Goal: Find specific page/section: Find specific page/section

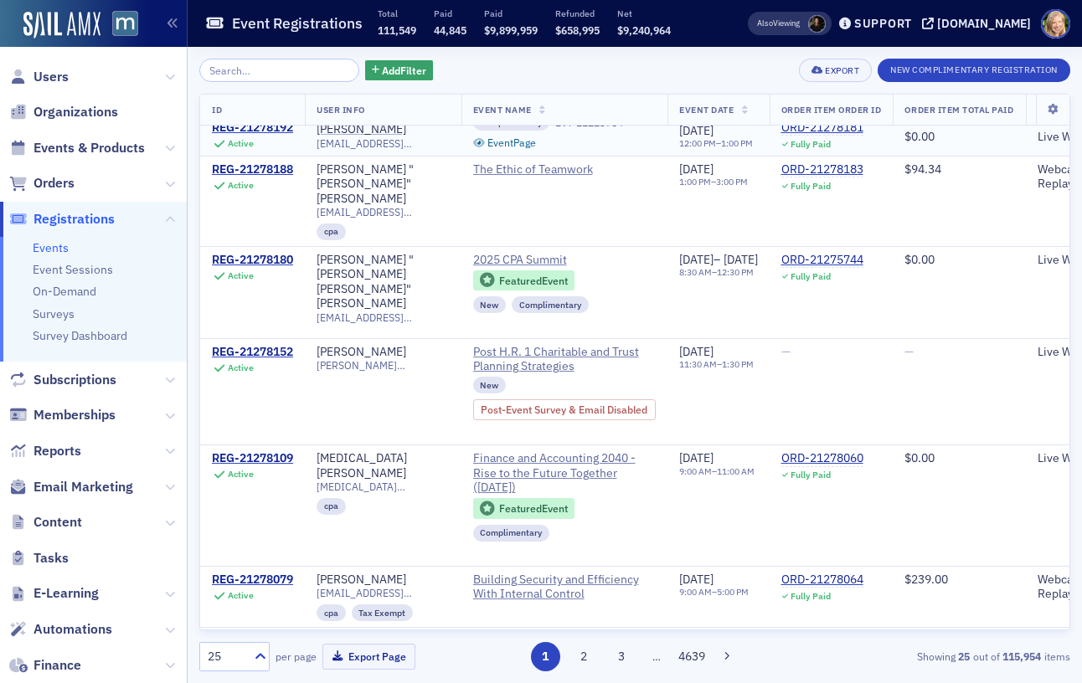
scroll to position [185, 0]
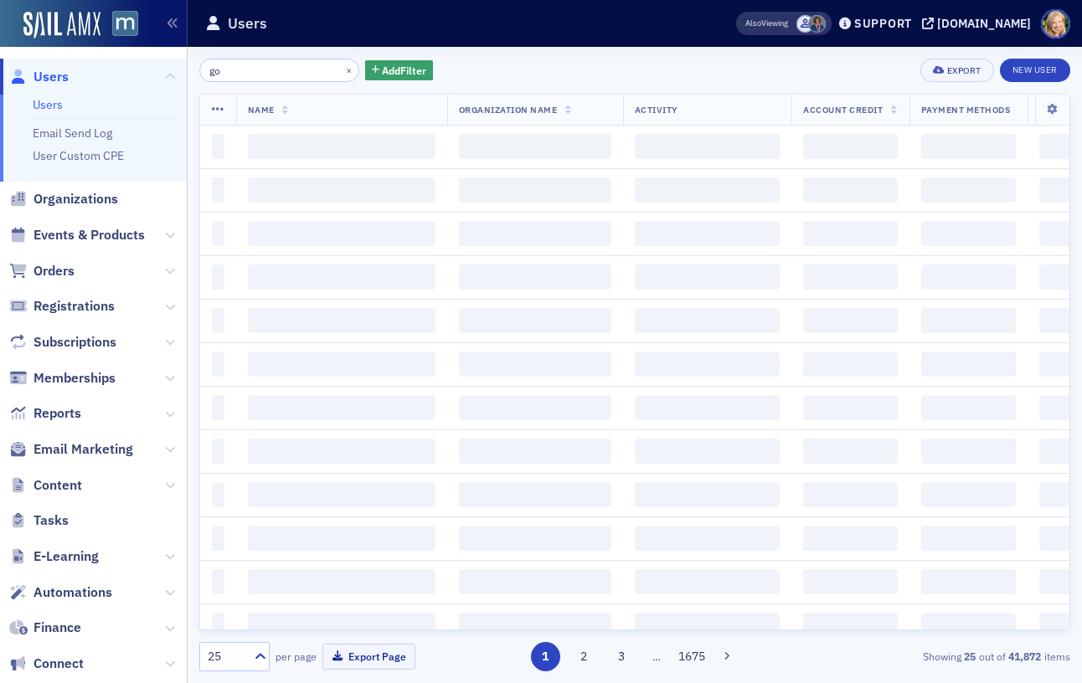
type input "g"
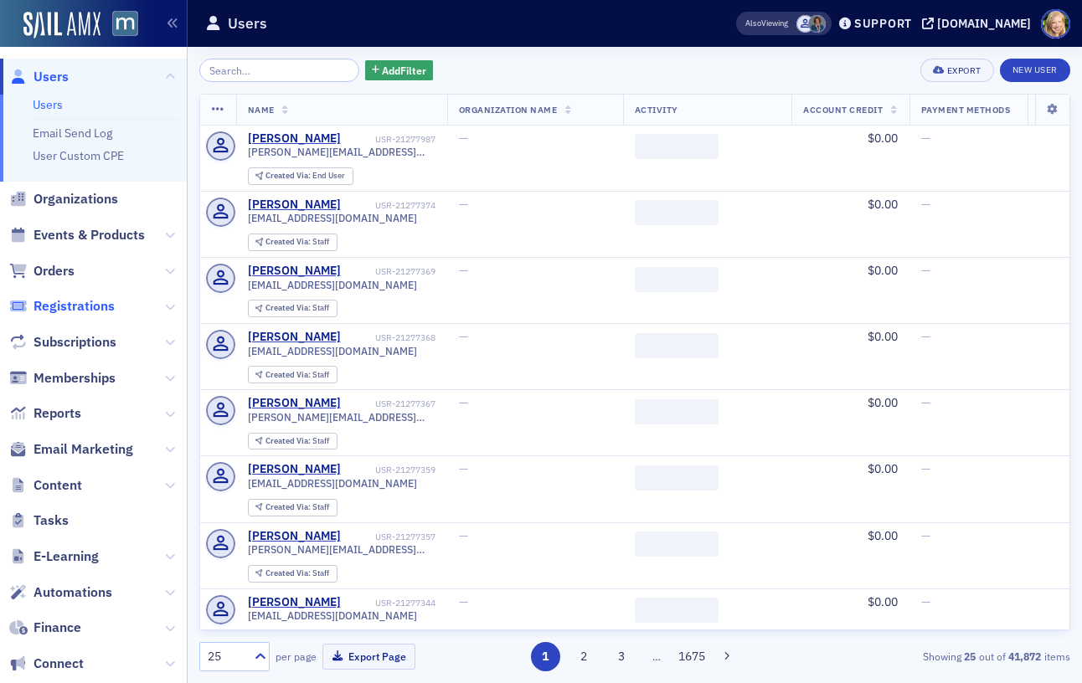
click at [95, 298] on span "Registrations" at bounding box center [73, 306] width 81 height 18
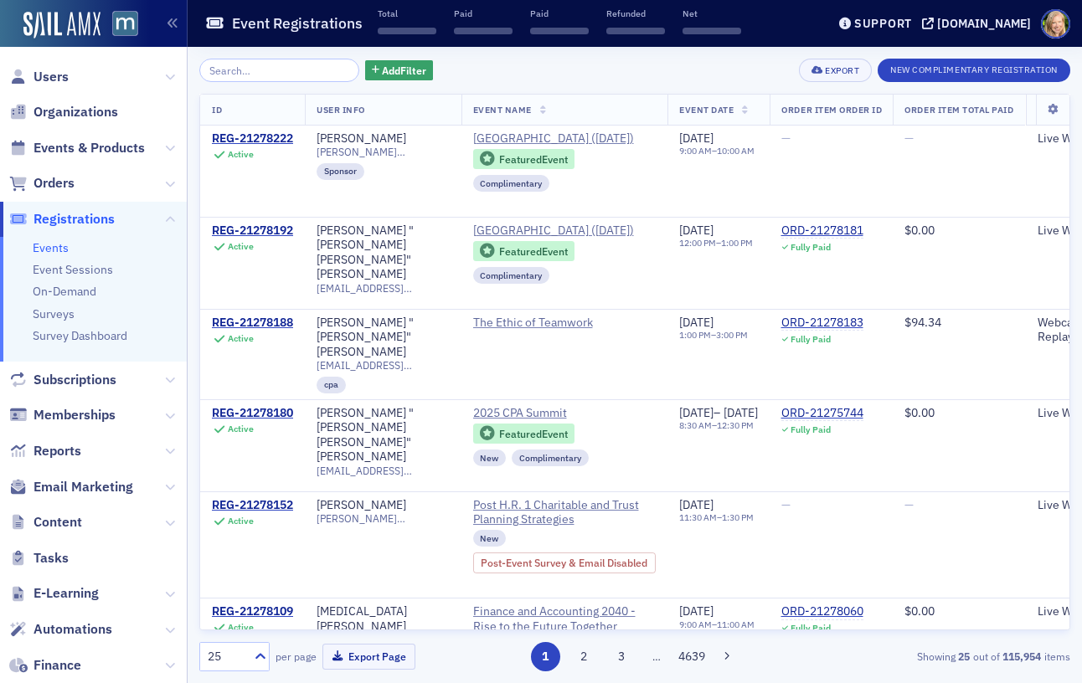
click at [269, 61] on input "search" at bounding box center [279, 70] width 160 height 23
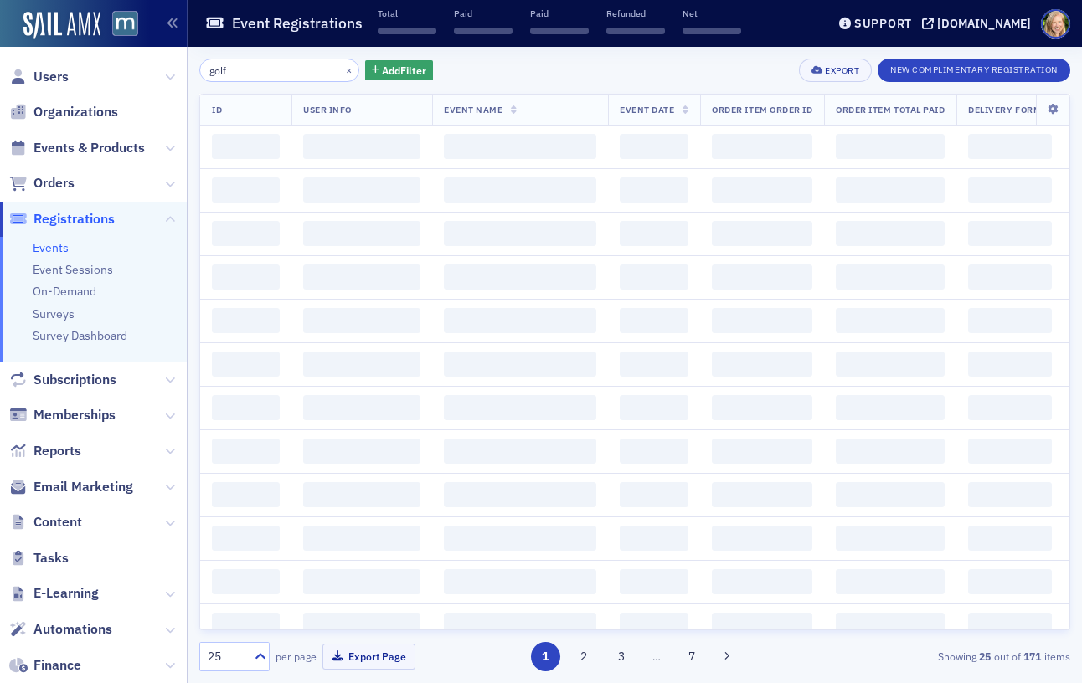
click at [308, 69] on input "golf" at bounding box center [279, 70] width 160 height 23
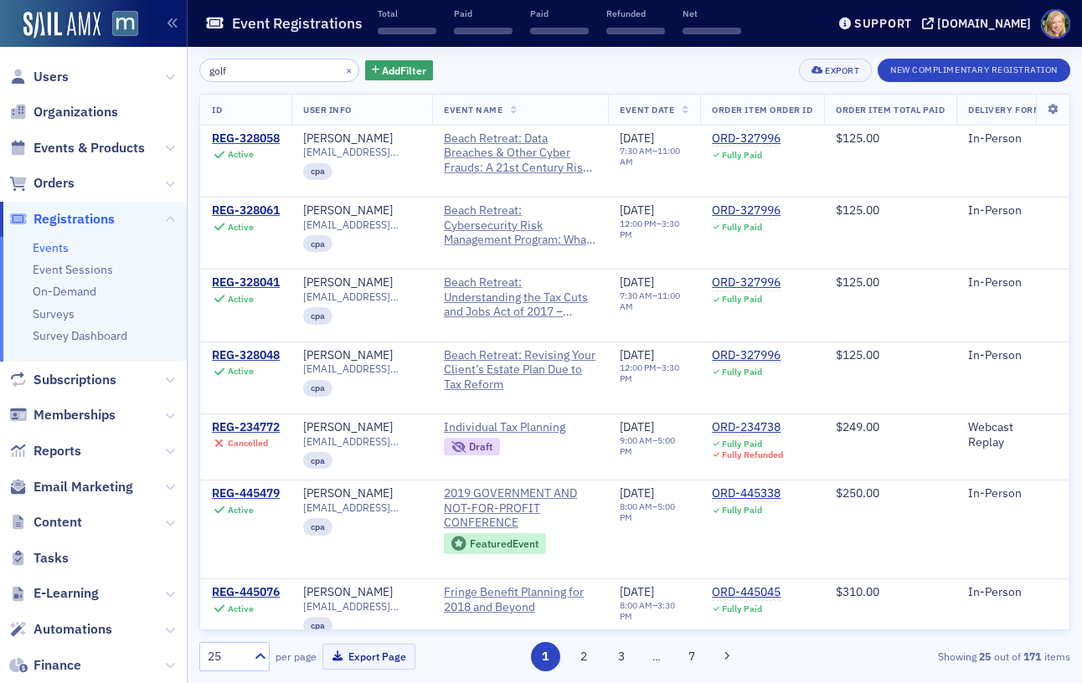
click at [308, 69] on input "golf" at bounding box center [279, 70] width 160 height 23
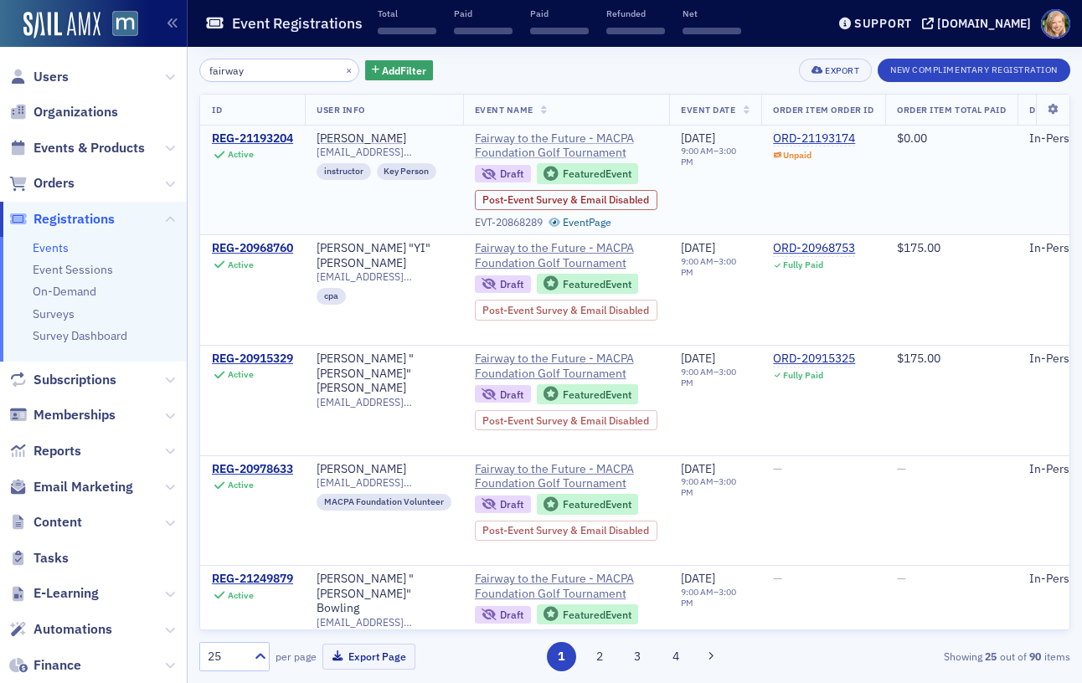
type input "fairway"
click at [583, 142] on span "Fairway to the Future - MACPA Foundation Golf Tournament" at bounding box center [566, 145] width 183 height 29
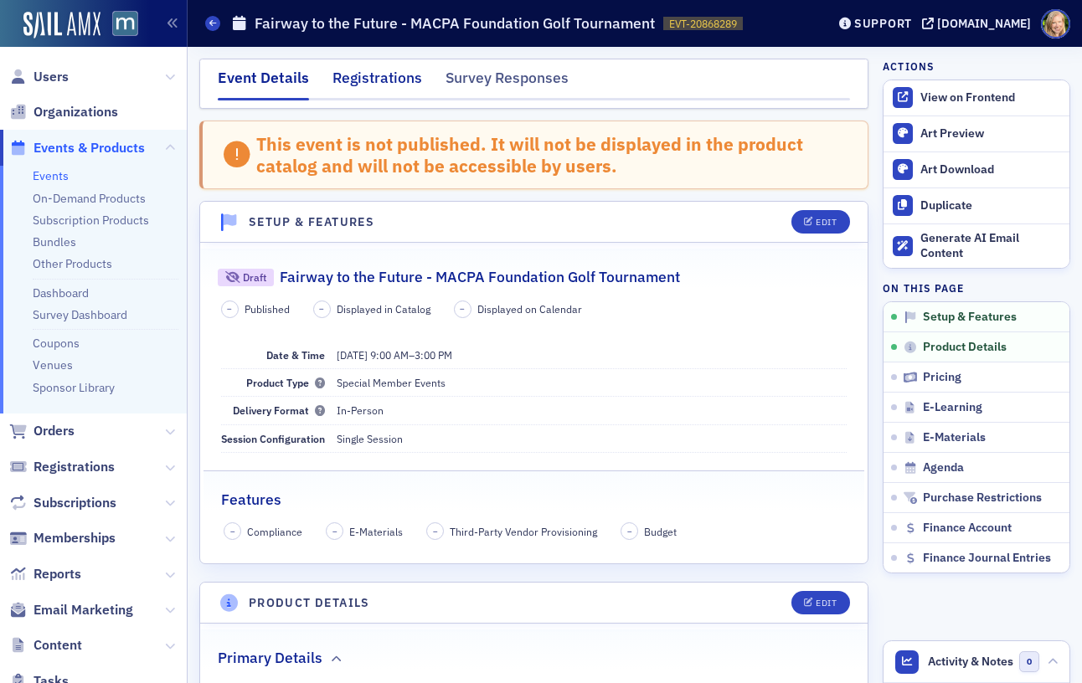
click at [350, 79] on div "Registrations" at bounding box center [377, 82] width 90 height 31
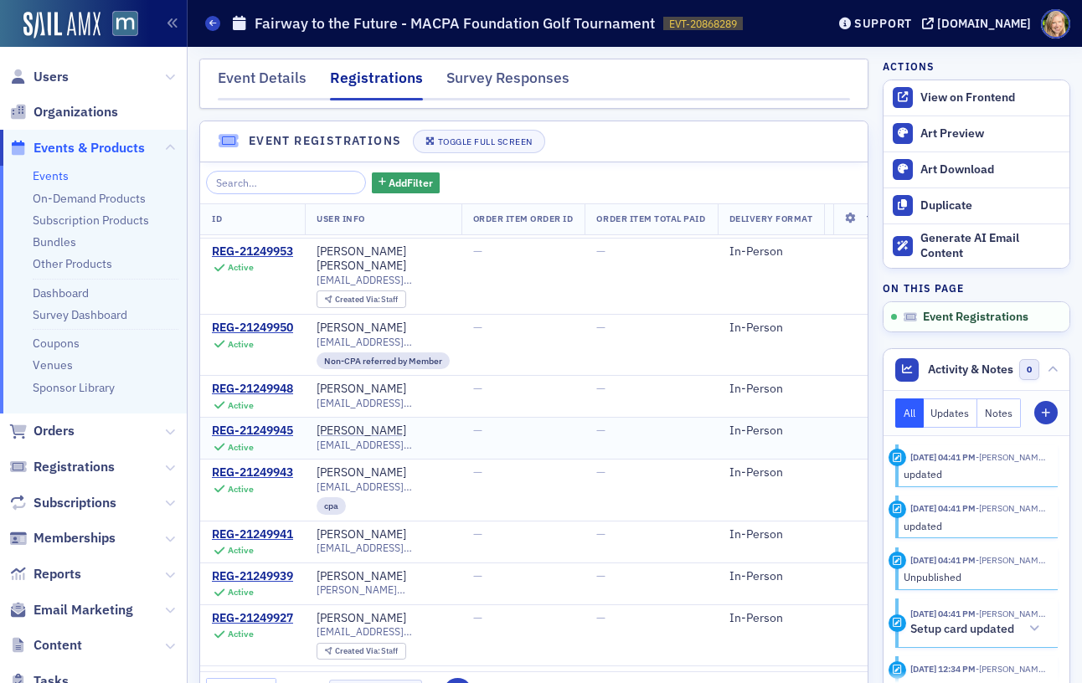
scroll to position [593, 0]
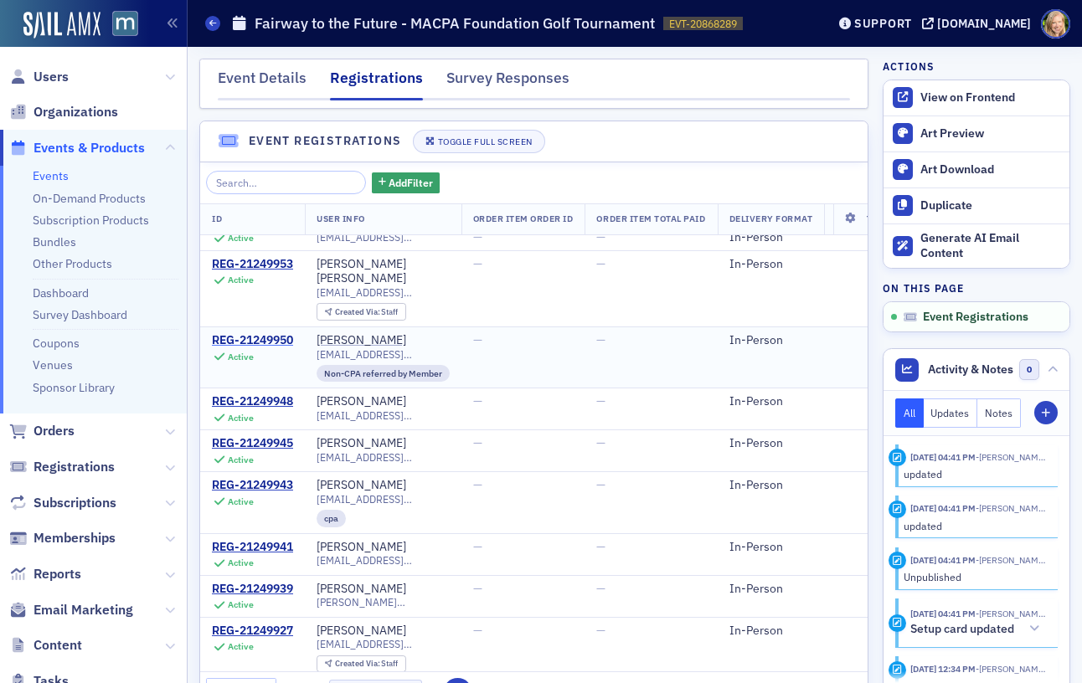
click at [274, 333] on div "REG-21249950" at bounding box center [252, 340] width 81 height 15
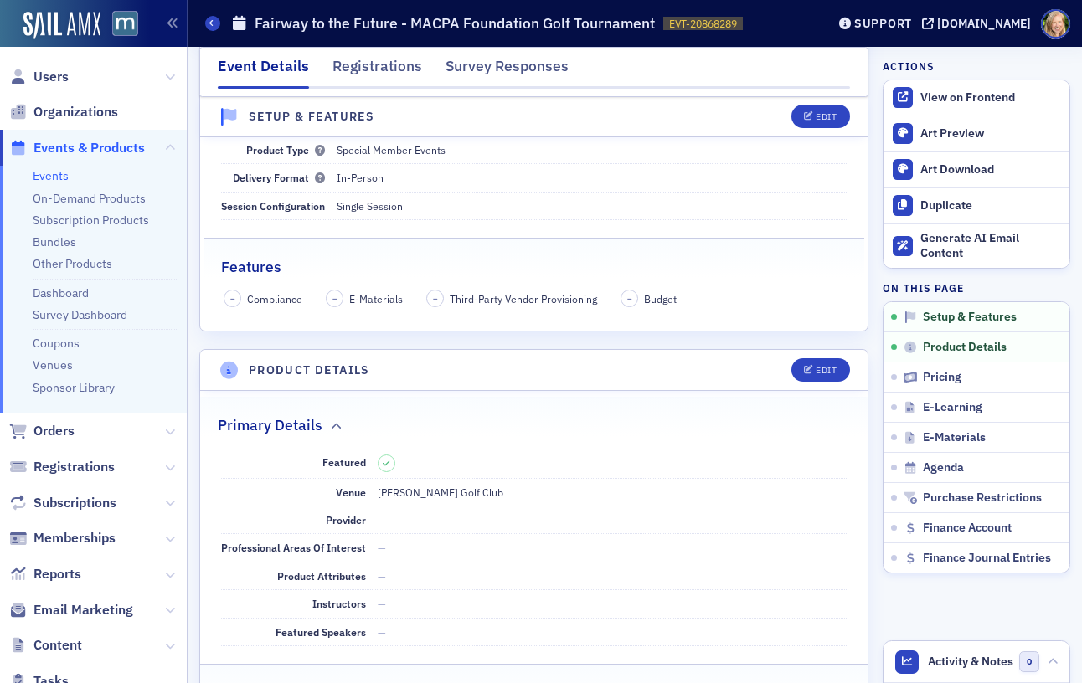
scroll to position [285, 0]
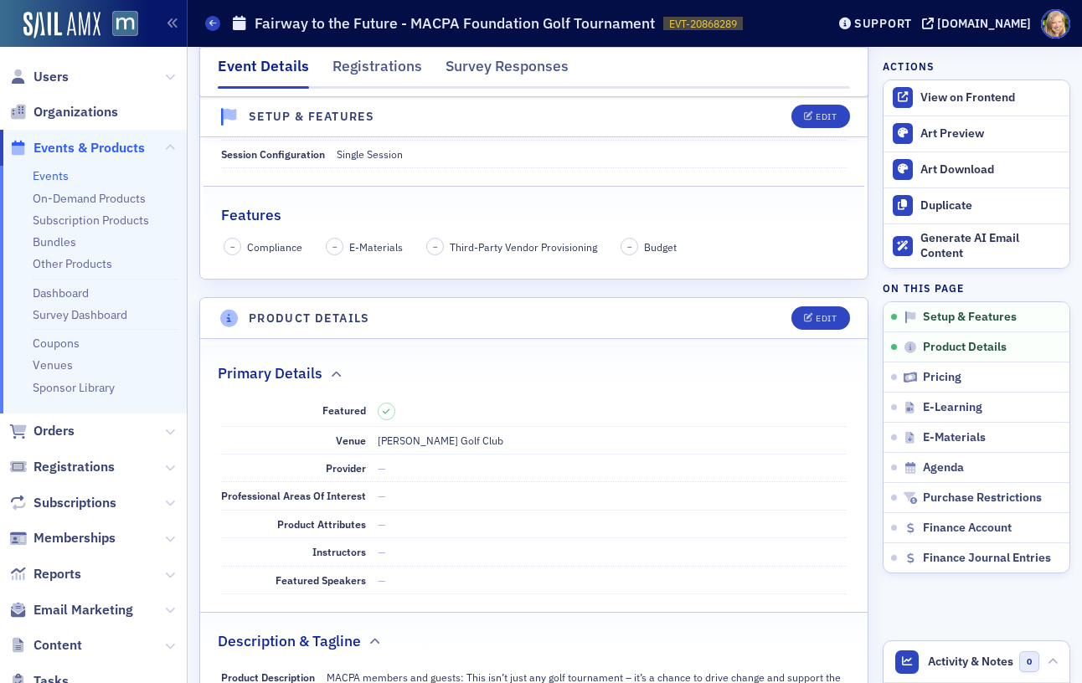
click at [48, 443] on span "Orders" at bounding box center [93, 432] width 187 height 36
click at [48, 435] on span "Orders" at bounding box center [53, 431] width 41 height 18
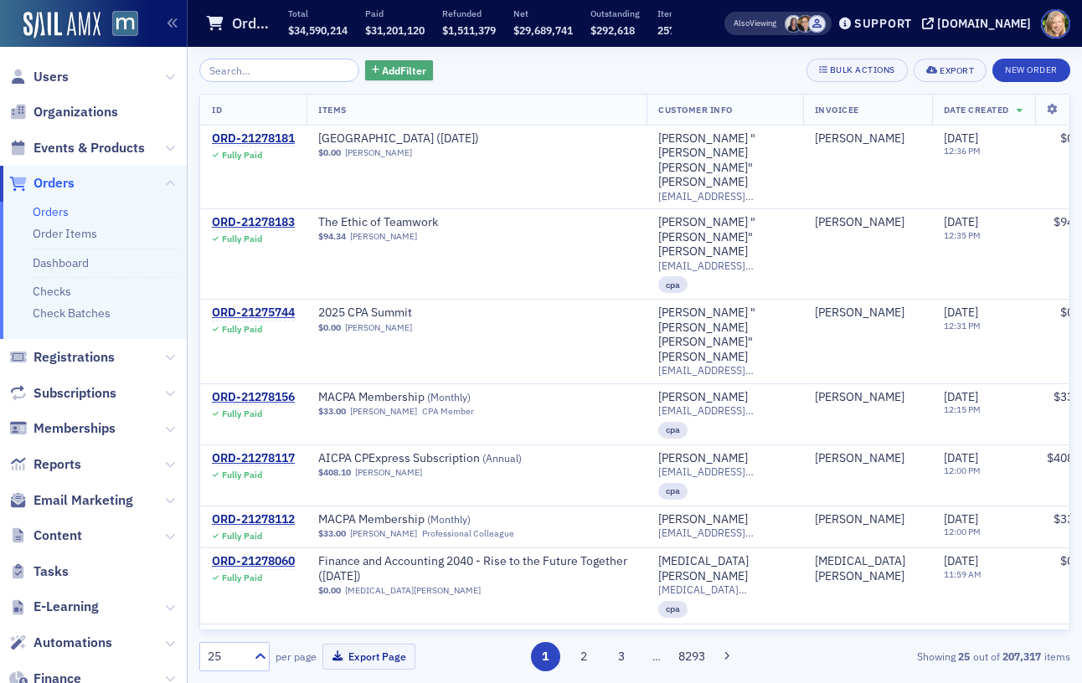
click at [382, 72] on span "Add Filter" at bounding box center [404, 70] width 44 height 15
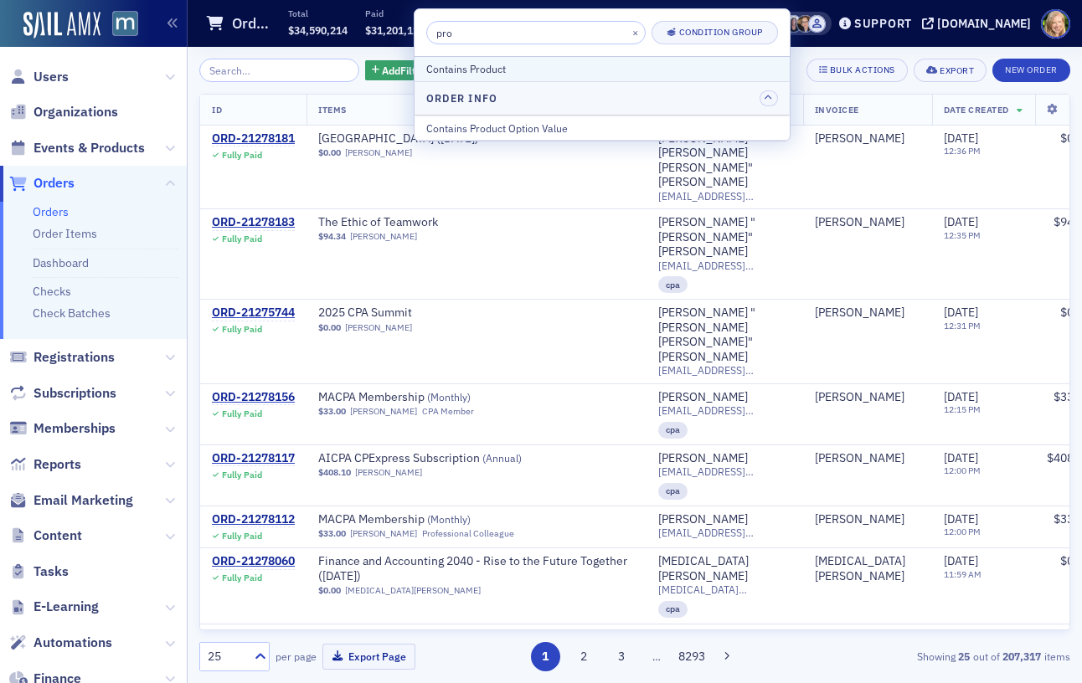
type input "pro"
click at [522, 73] on div "Contains Product" at bounding box center [602, 68] width 352 height 15
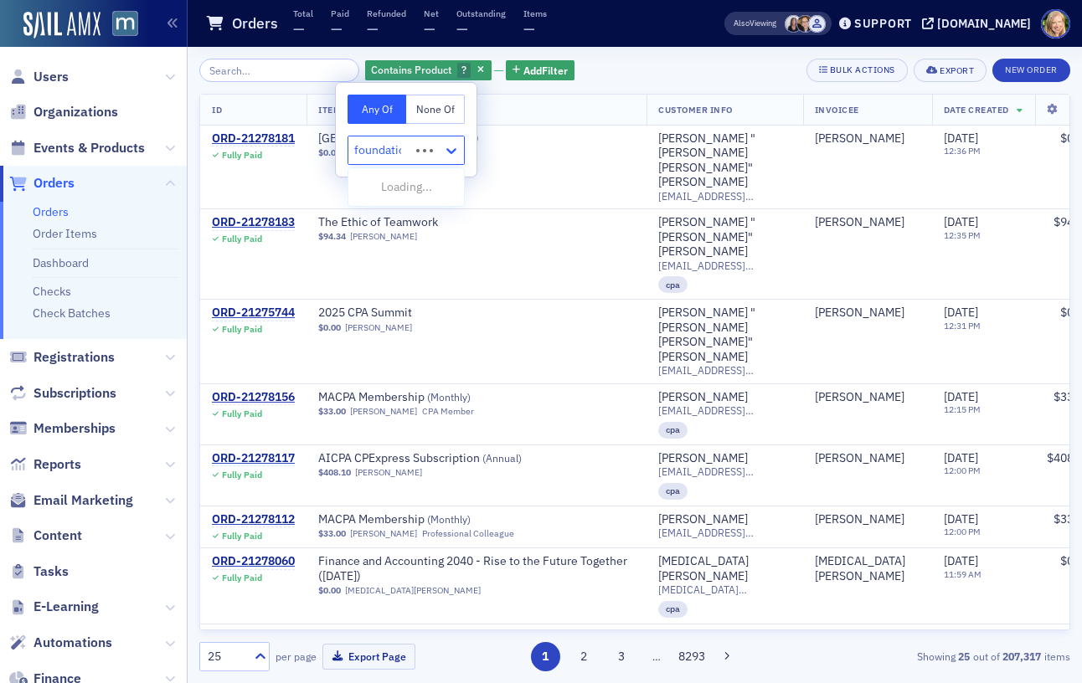
type input "foundation"
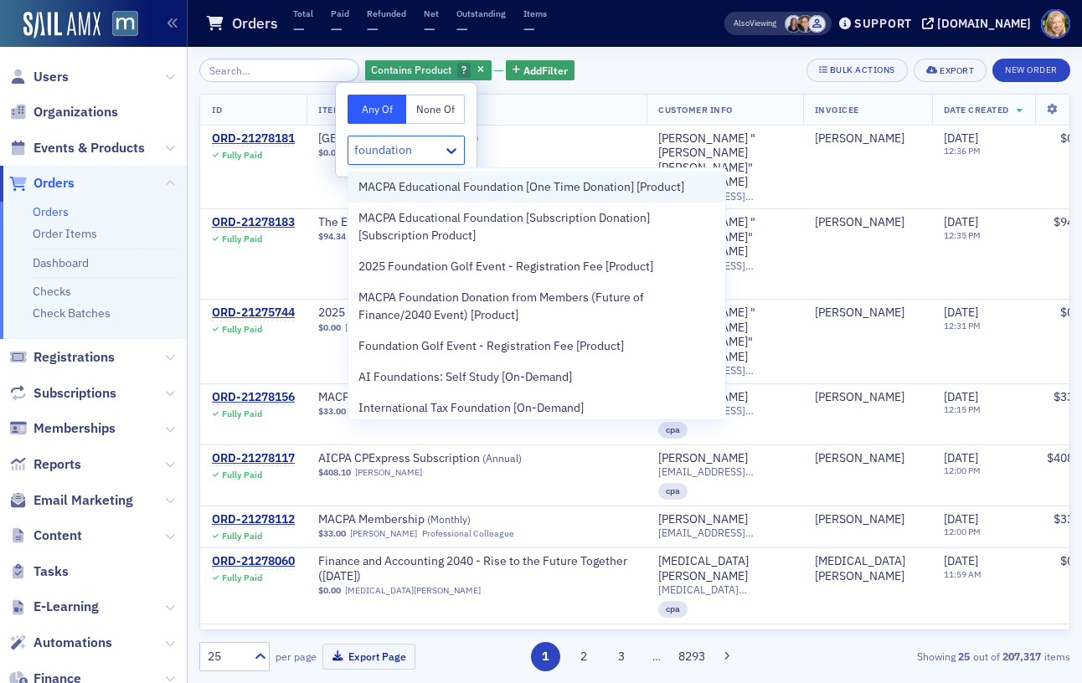
click at [456, 182] on span "MACPA Educational Foundation [One Time Donation] [Product]" at bounding box center [521, 187] width 326 height 18
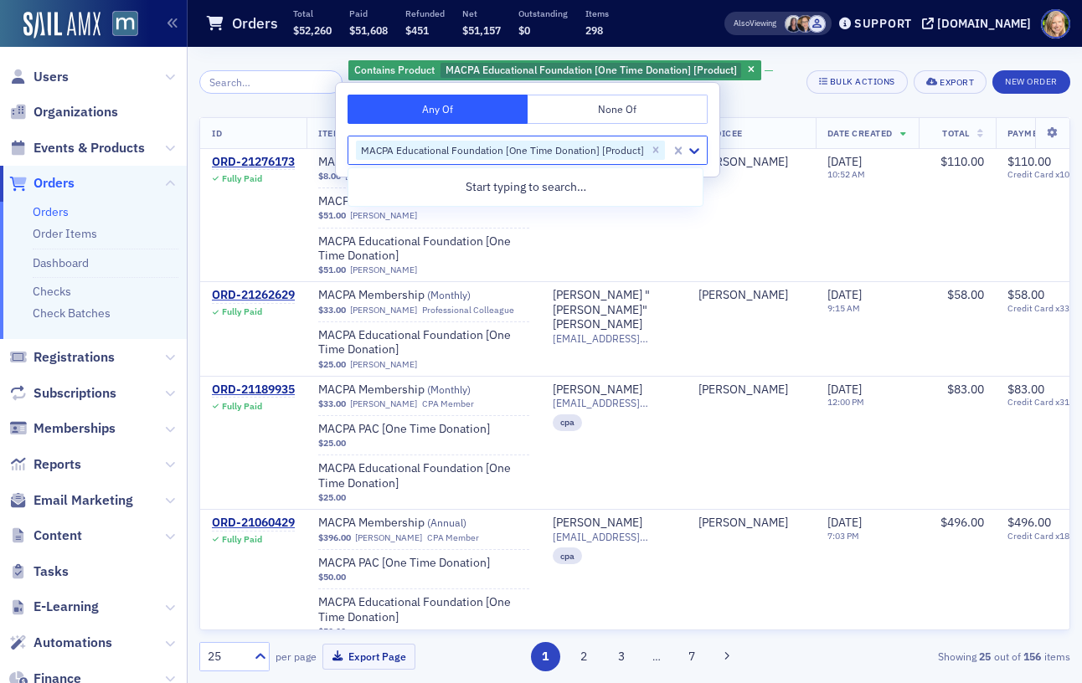
click at [764, 101] on div "Contains Product MACPA Educational Foundation [One Time Donation] [Product] Add…" at bounding box center [570, 82] width 445 height 47
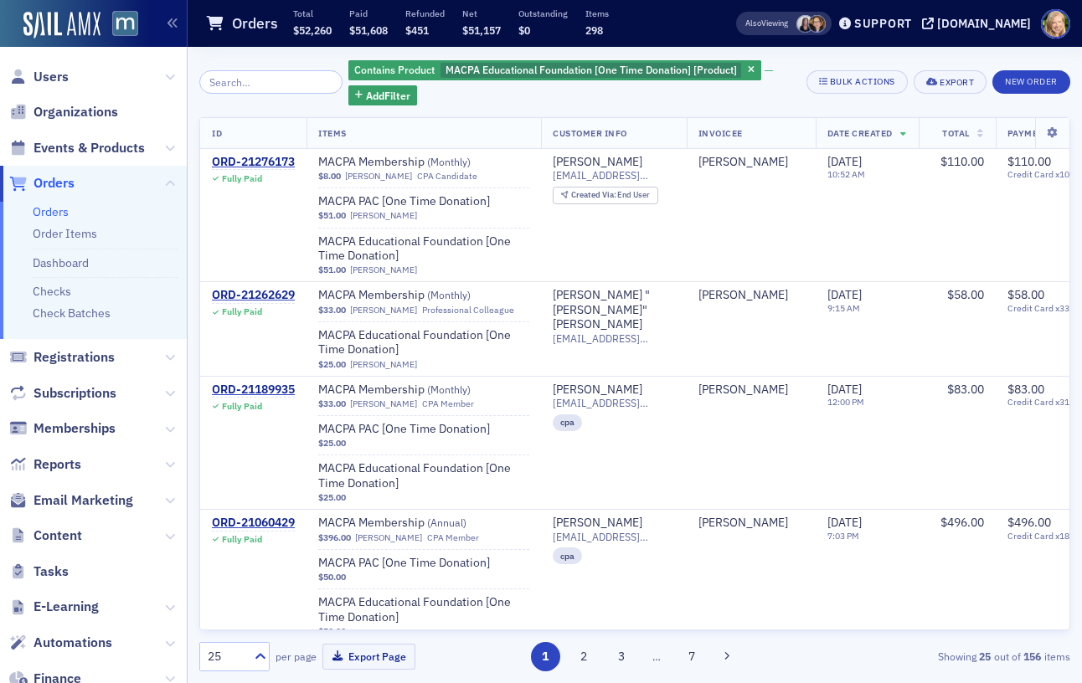
click at [64, 368] on span "Registrations" at bounding box center [93, 357] width 187 height 36
click at [63, 354] on span "Registrations" at bounding box center [73, 357] width 81 height 18
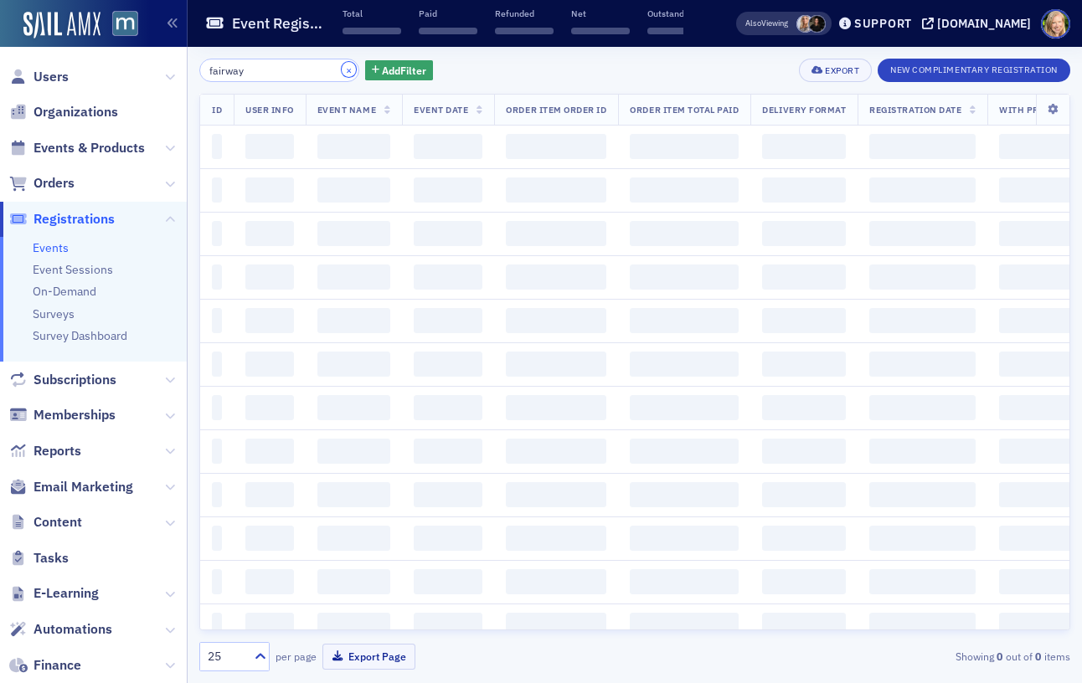
click at [342, 74] on button "×" at bounding box center [349, 69] width 15 height 15
